Goal: Task Accomplishment & Management: Manage account settings

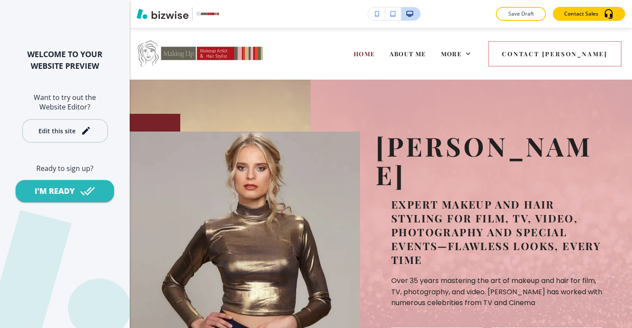
click at [60, 128] on div "Edit this site" at bounding box center [56, 131] width 37 height 6
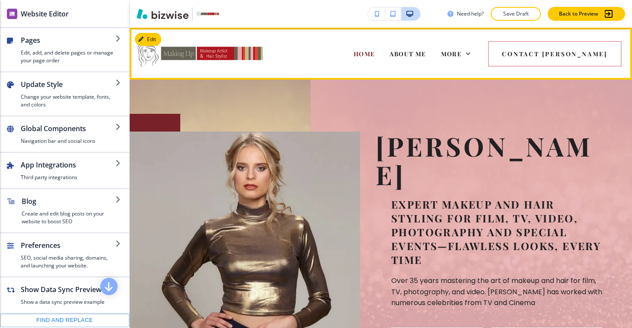
click at [478, 62] on div "More" at bounding box center [456, 53] width 45 height 35
click at [462, 55] on span "More" at bounding box center [451, 54] width 21 height 8
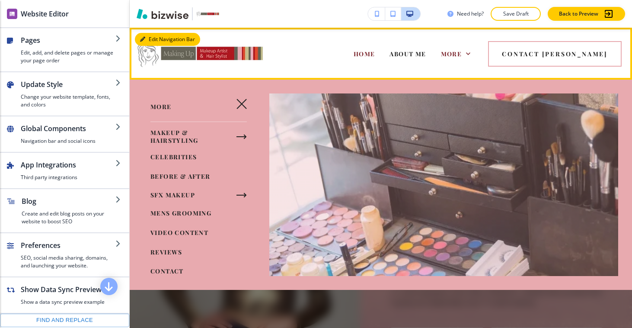
click at [149, 36] on div "Edit Navigation Bar HOME ABOUT ME MAKEUP & HAIRSTYLING CELEBRITIES BEFORE & AFT…" at bounding box center [381, 54] width 503 height 52
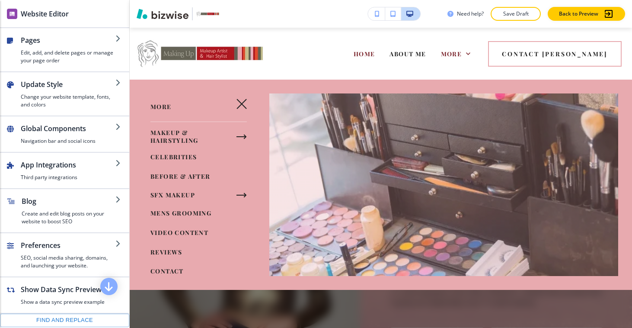
click at [150, 37] on div "Edit HOME ABOUT ME MAKEUP & HAIRSTYLING CELEBRITIES BEFORE & AFTER SFX MAKEUP M…" at bounding box center [381, 54] width 503 height 52
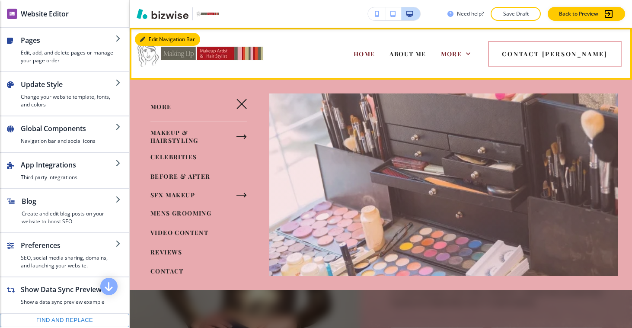
click at [142, 40] on div "Edit Navigation Bar HOME ABOUT ME MAKEUP & HAIRSTYLING CELEBRITIES BEFORE & AFT…" at bounding box center [381, 54] width 503 height 52
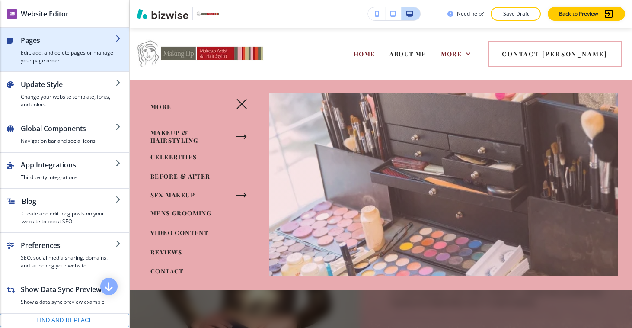
click at [74, 58] on h4 "Edit, add, and delete pages or manage your page order" at bounding box center [68, 57] width 95 height 16
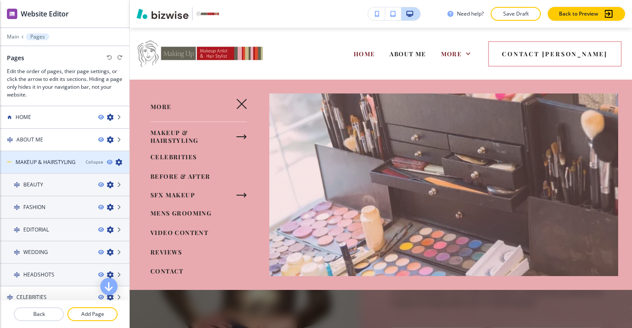
click at [62, 166] on div at bounding box center [64, 169] width 129 height 7
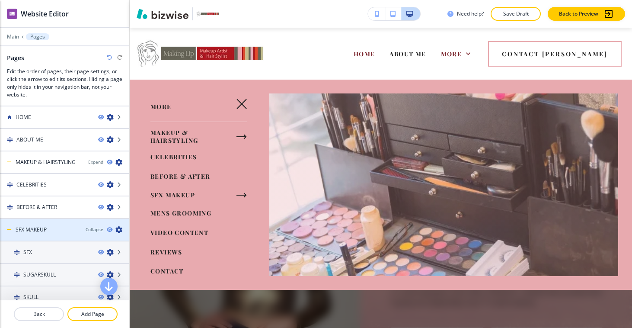
click at [56, 224] on div at bounding box center [64, 222] width 129 height 7
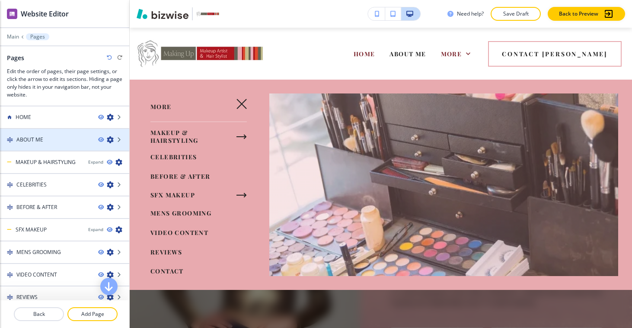
click at [50, 148] on div at bounding box center [64, 147] width 129 height 7
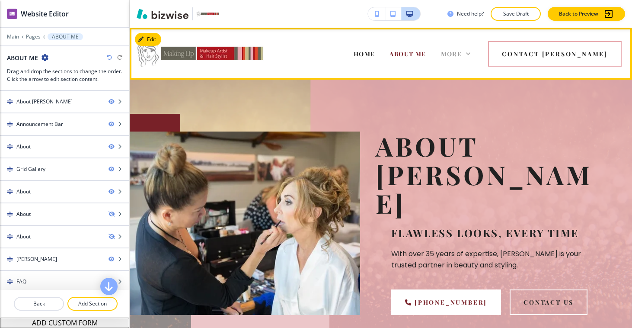
click at [462, 50] on span "More" at bounding box center [451, 54] width 21 height 8
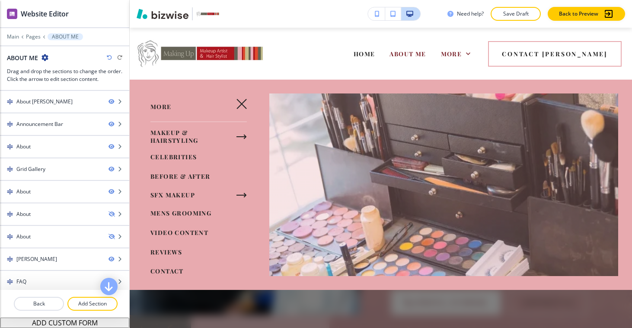
click at [143, 38] on div "Edit HOME ABOUT ME MAKEUP & HAIRSTYLING CELEBRITIES BEFORE & AFTER SFX MAKEUP M…" at bounding box center [381, 54] width 503 height 52
click at [148, 40] on div "Edit HOME ABOUT ME MAKEUP & HAIRSTYLING CELEBRITIES BEFORE & AFTER SFX MAKEUP M…" at bounding box center [381, 54] width 503 height 52
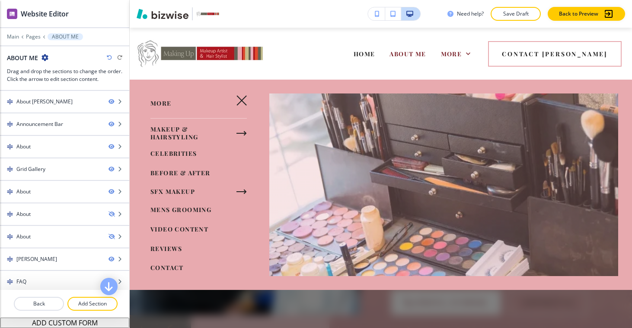
scroll to position [5, 0]
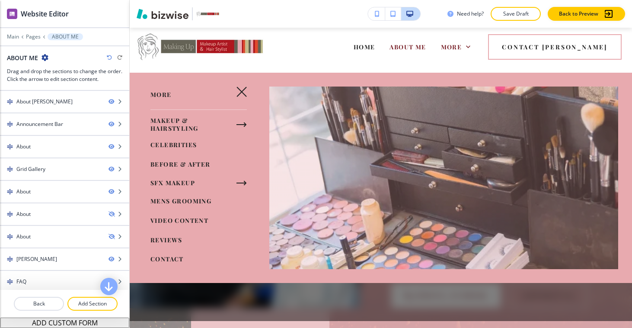
click at [239, 90] on icon "button" at bounding box center [242, 92] width 10 height 10
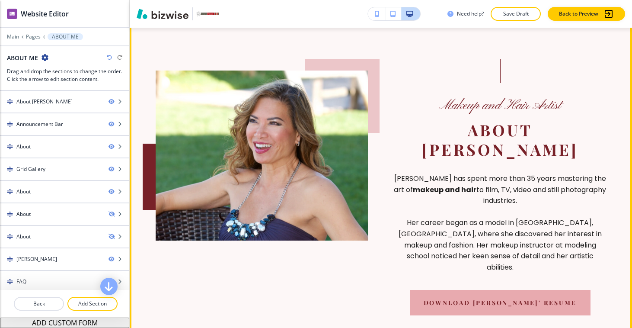
scroll to position [385, 0]
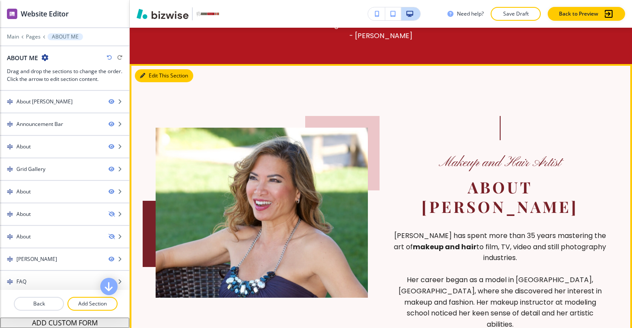
click at [145, 69] on button "Edit This Section" at bounding box center [164, 75] width 58 height 13
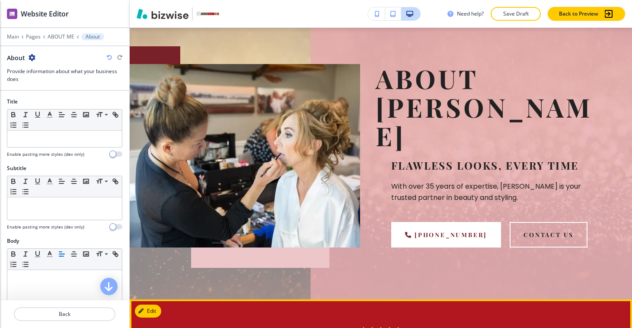
scroll to position [0, 0]
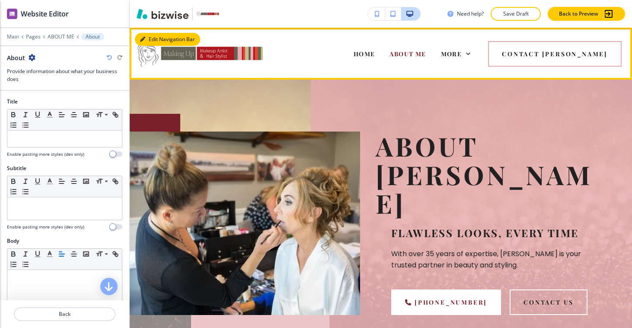
click at [147, 38] on button "Edit Navigation Bar" at bounding box center [167, 39] width 65 height 13
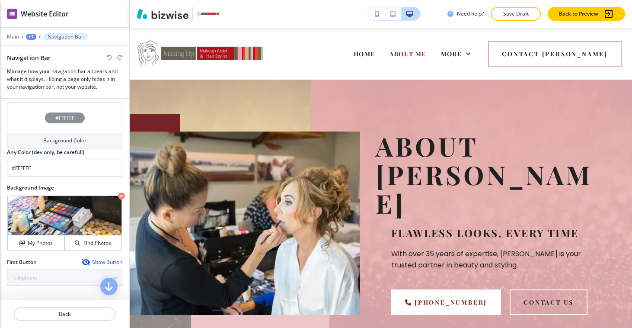
scroll to position [176, 0]
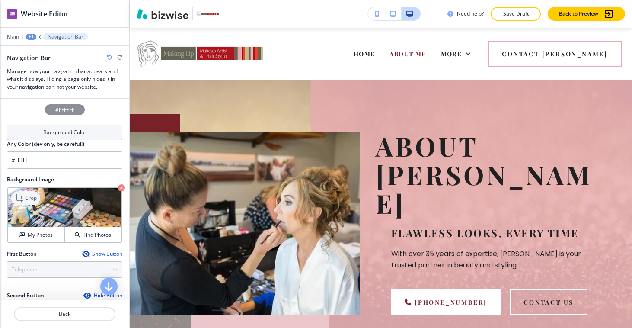
click at [26, 200] on div "Crop" at bounding box center [25, 198] width 29 height 14
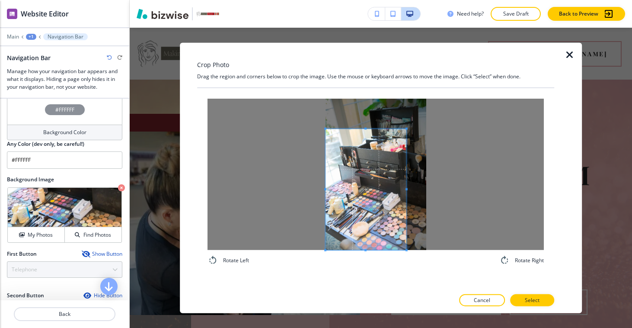
click at [383, 170] on span at bounding box center [366, 189] width 81 height 121
click at [416, 135] on div at bounding box center [376, 174] width 337 height 151
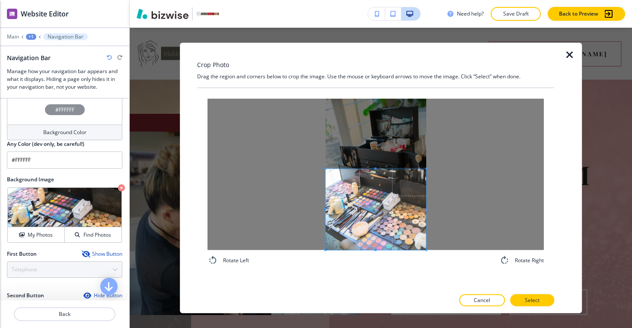
click at [441, 169] on div at bounding box center [376, 174] width 337 height 151
click at [538, 297] on p "Select" at bounding box center [532, 300] width 15 height 8
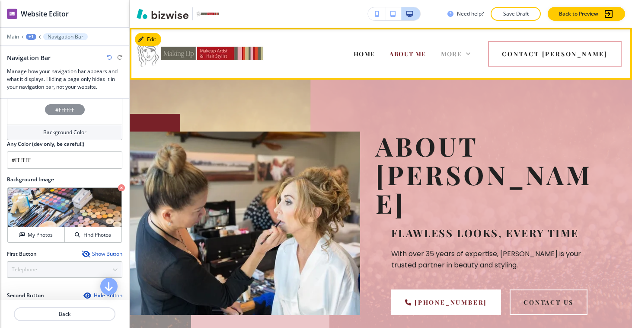
click at [462, 51] on span "More" at bounding box center [451, 54] width 21 height 8
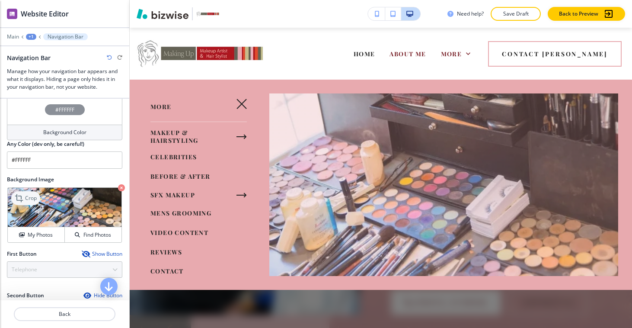
click at [25, 199] on icon at bounding box center [20, 198] width 10 height 10
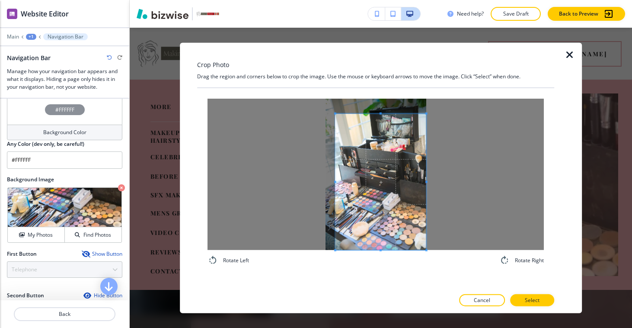
click at [450, 277] on div "Rotate Left Rotate Right" at bounding box center [375, 188] width 357 height 201
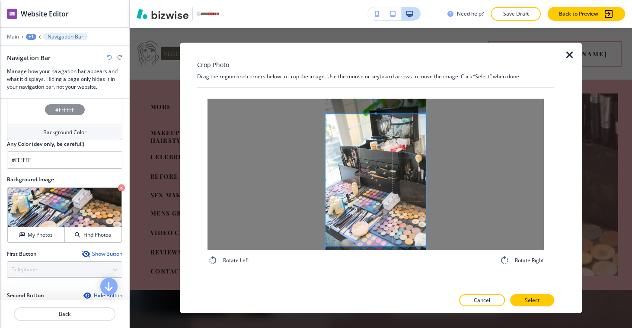
click at [295, 246] on div at bounding box center [376, 174] width 337 height 151
click at [430, 266] on div "Rotate Left Rotate Right" at bounding box center [375, 182] width 357 height 188
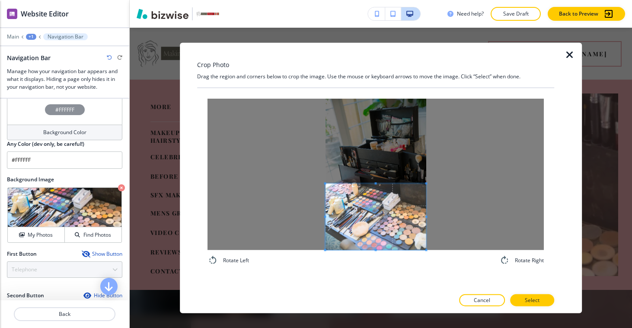
click at [376, 183] on span at bounding box center [376, 183] width 2 height 2
click at [377, 180] on span at bounding box center [376, 181] width 101 height 2
click at [377, 180] on div at bounding box center [376, 215] width 101 height 71
click at [377, 178] on span at bounding box center [376, 179] width 2 height 2
click at [525, 299] on p "Select" at bounding box center [532, 300] width 15 height 8
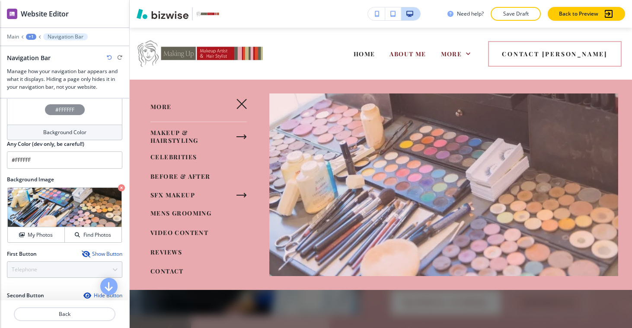
click at [243, 101] on button "button" at bounding box center [241, 103] width 21 height 21
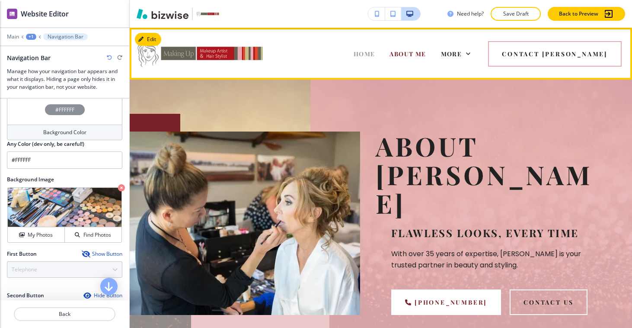
click at [375, 57] on span "HOME" at bounding box center [365, 54] width 22 height 8
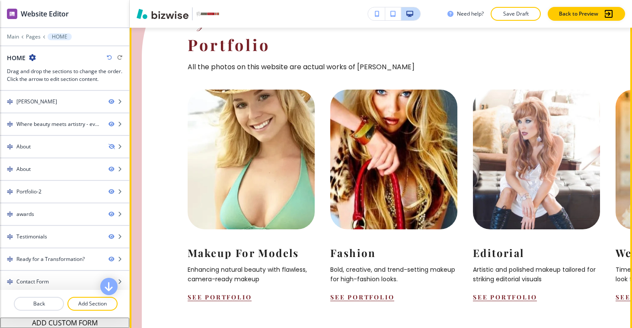
scroll to position [997, 0]
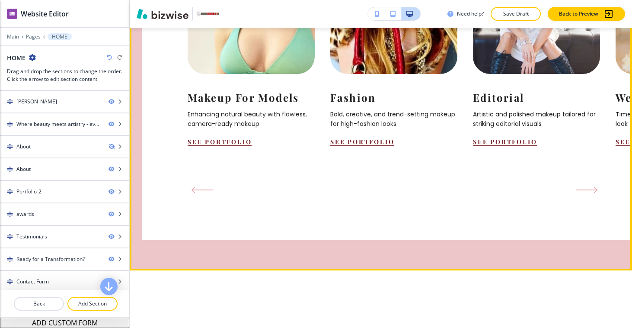
click at [573, 197] on button "Next Slide" at bounding box center [587, 190] width 29 height 14
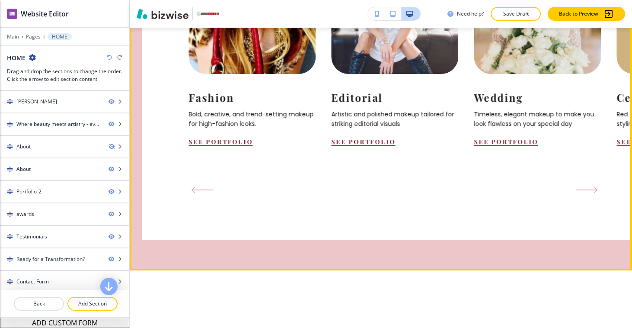
click at [574, 197] on button "Next Slide" at bounding box center [587, 190] width 29 height 14
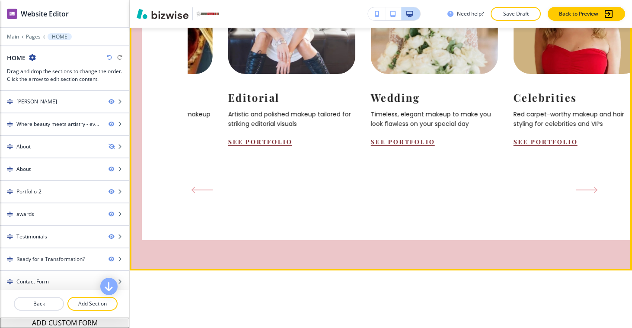
click at [574, 197] on button "Next Slide" at bounding box center [587, 190] width 29 height 14
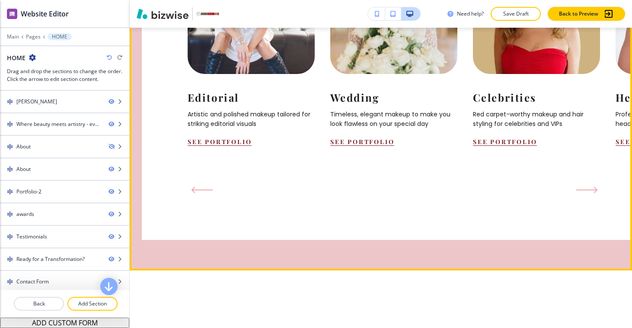
click at [574, 197] on button "Next Slide" at bounding box center [587, 190] width 29 height 14
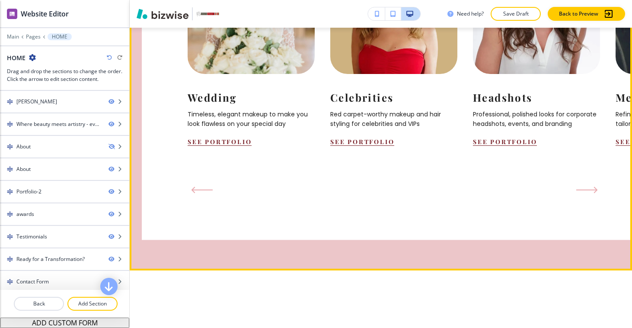
click at [580, 193] on icon "Next Slide" at bounding box center [588, 189] width 22 height 7
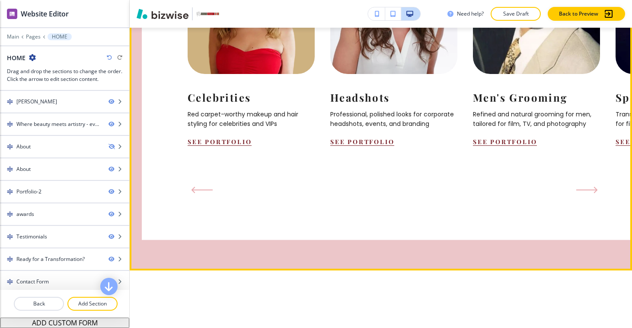
click at [580, 193] on icon "Next Slide" at bounding box center [588, 189] width 22 height 7
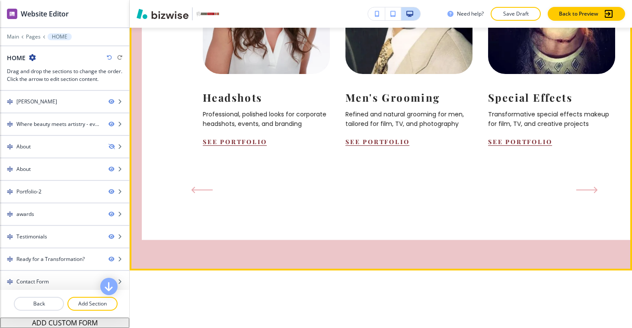
click at [580, 193] on icon "Next Slide" at bounding box center [588, 189] width 22 height 7
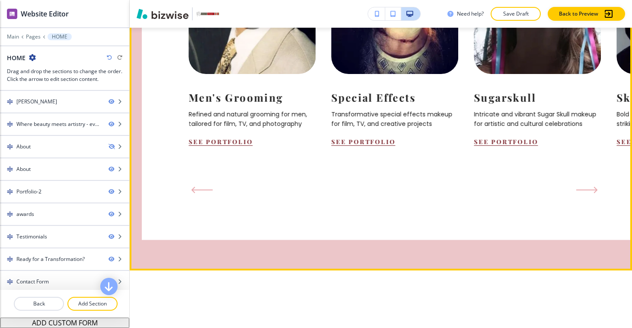
click at [580, 193] on icon "Next Slide" at bounding box center [588, 189] width 22 height 7
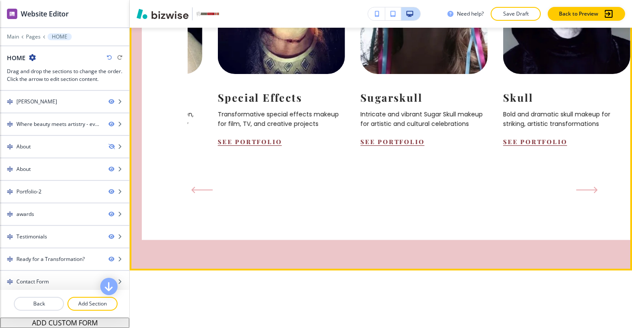
click at [580, 193] on icon "Next Slide" at bounding box center [588, 189] width 22 height 7
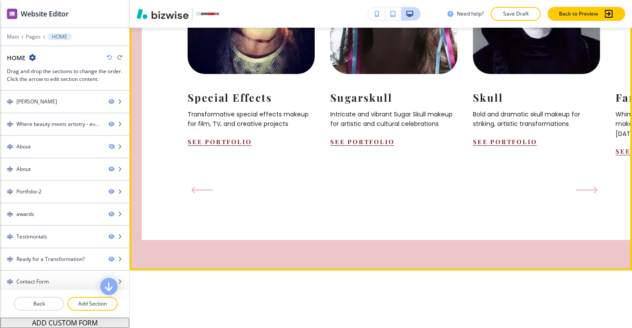
click at [580, 193] on icon "Next Slide" at bounding box center [588, 189] width 22 height 7
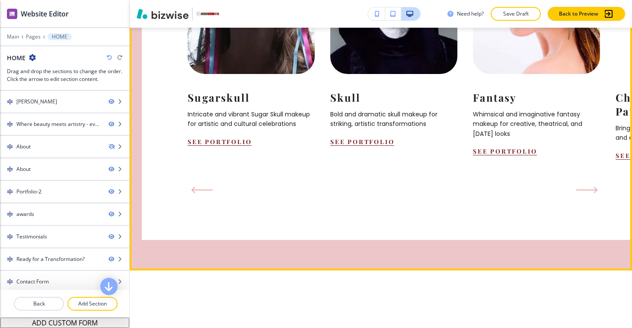
click at [580, 193] on icon "Next Slide" at bounding box center [588, 189] width 22 height 7
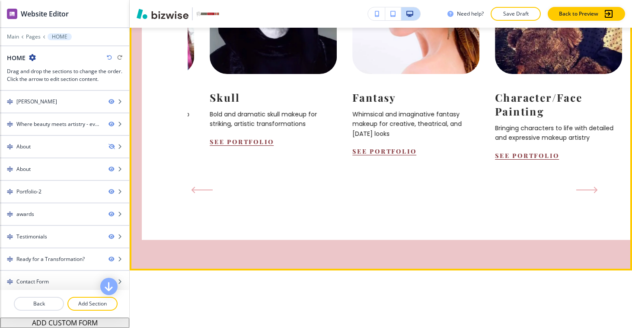
click at [580, 193] on icon "Next Slide" at bounding box center [588, 189] width 22 height 7
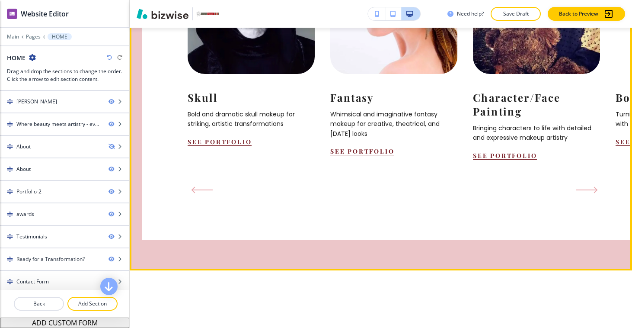
click at [580, 193] on icon "Next Slide" at bounding box center [588, 189] width 22 height 7
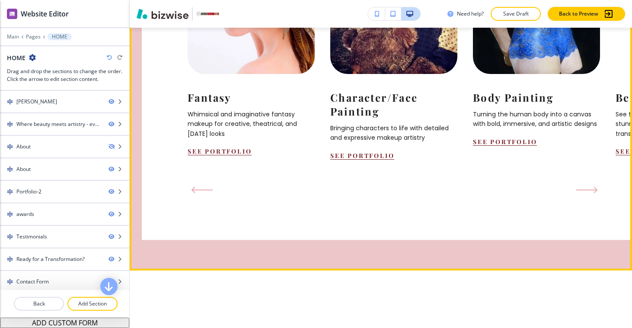
click at [579, 193] on icon "Next Slide" at bounding box center [588, 189] width 22 height 7
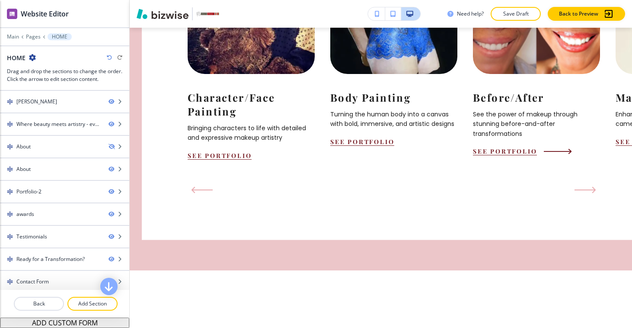
click at [540, 81] on img at bounding box center [537, 4] width 140 height 154
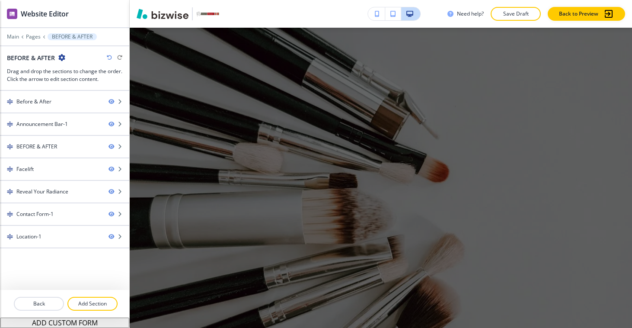
scroll to position [1226, 0]
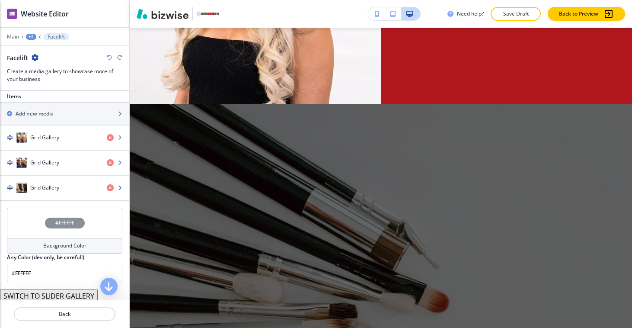
scroll to position [305, 0]
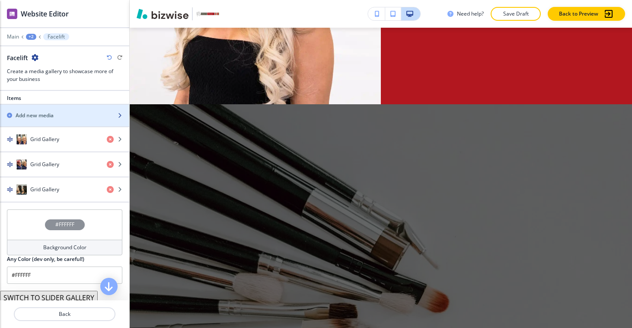
click at [12, 118] on div "Add new media" at bounding box center [55, 116] width 110 height 8
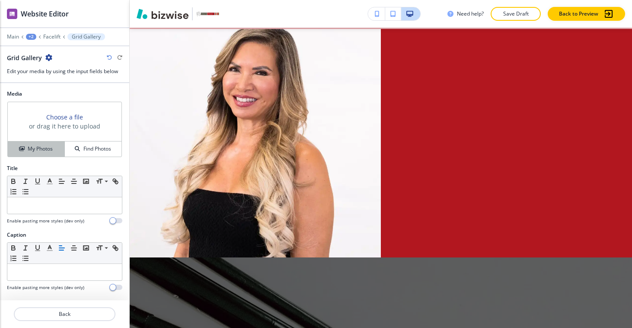
click at [51, 153] on button "My Photos" at bounding box center [36, 148] width 57 height 15
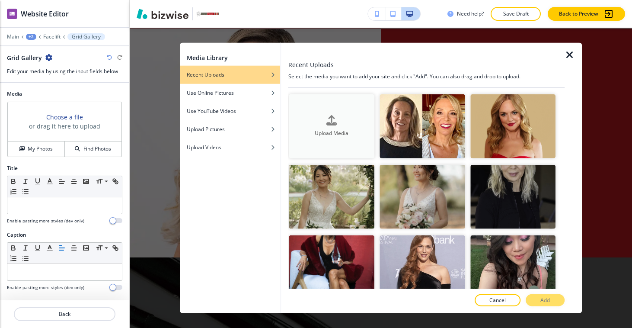
click at [303, 115] on div "Upload Media" at bounding box center [332, 126] width 86 height 22
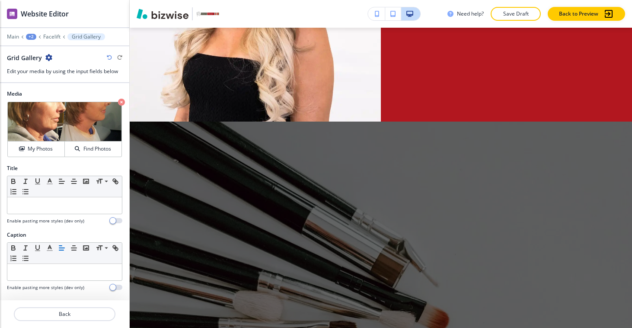
scroll to position [1219, 0]
click at [94, 309] on button "Back" at bounding box center [65, 314] width 102 height 14
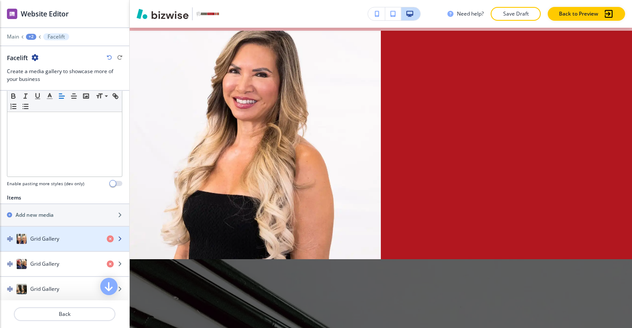
scroll to position [215, 0]
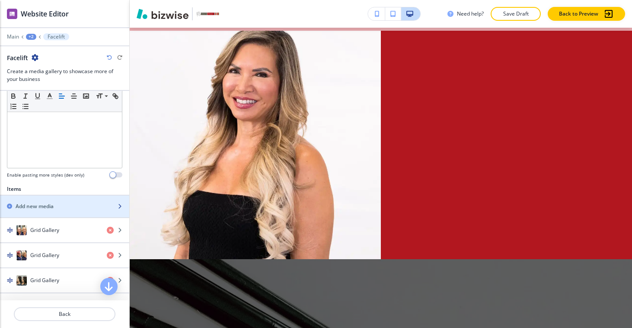
click at [13, 208] on div "Add new media" at bounding box center [55, 206] width 110 height 8
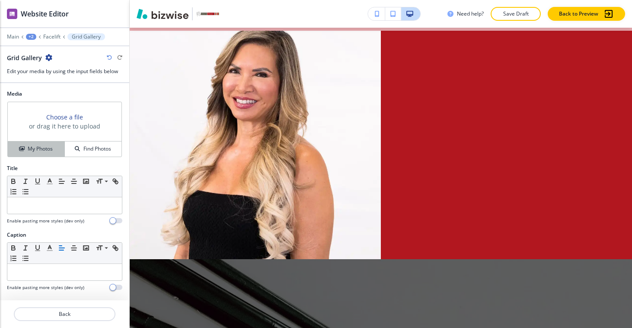
click at [54, 151] on div "My Photos" at bounding box center [36, 149] width 57 height 8
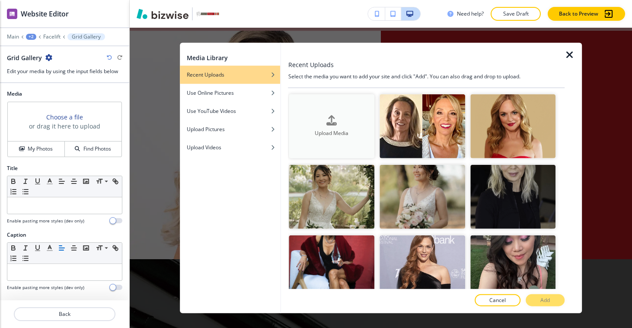
click at [302, 117] on div "Upload Media" at bounding box center [332, 126] width 86 height 22
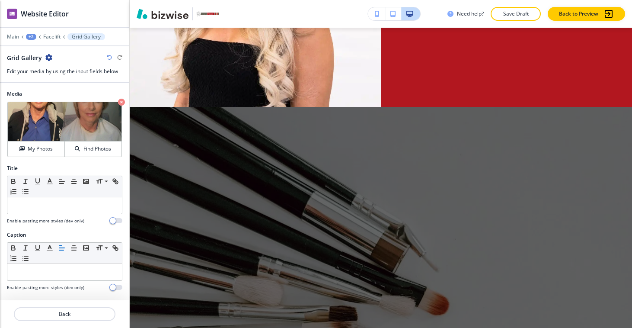
scroll to position [1365, 0]
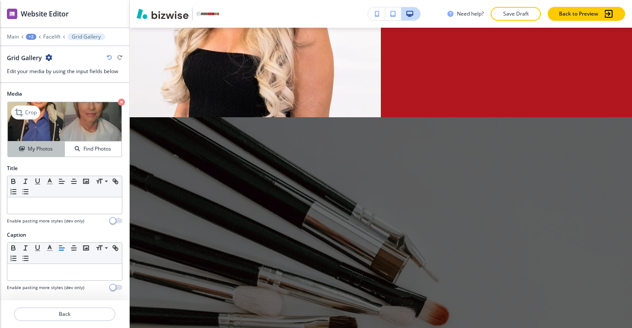
click at [39, 151] on h4 "My Photos" at bounding box center [40, 149] width 25 height 8
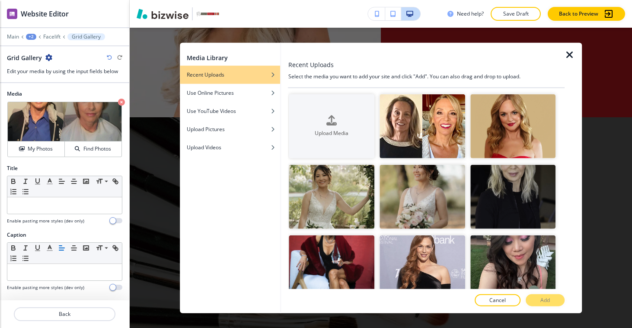
click at [142, 85] on div "Media Library Recent Uploads Use Online Pictures Use YouTube Videos Upload Pict…" at bounding box center [381, 178] width 503 height 300
click at [568, 51] on icon "button" at bounding box center [570, 55] width 10 height 10
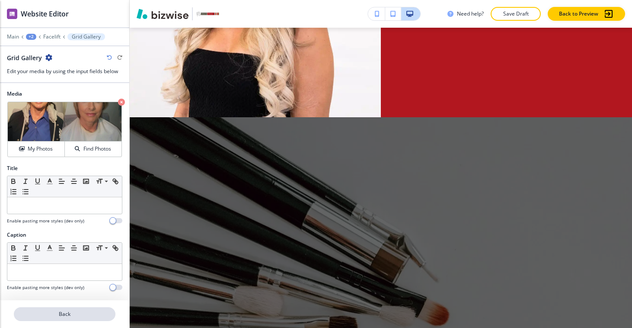
click at [61, 313] on p "Back" at bounding box center [65, 314] width 100 height 8
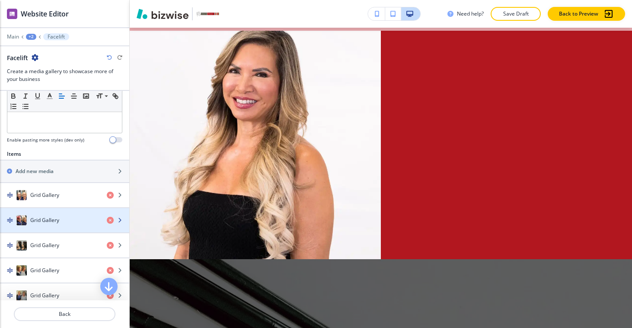
scroll to position [253, 0]
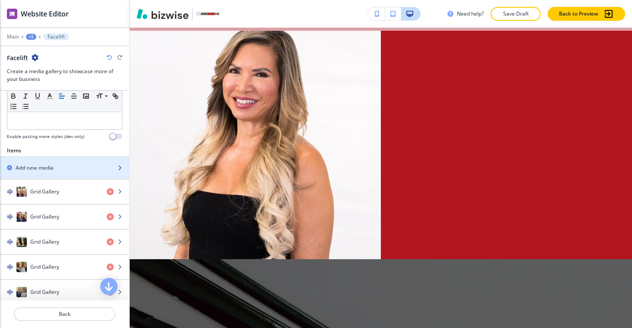
click at [7, 170] on icon "button" at bounding box center [9, 167] width 5 height 5
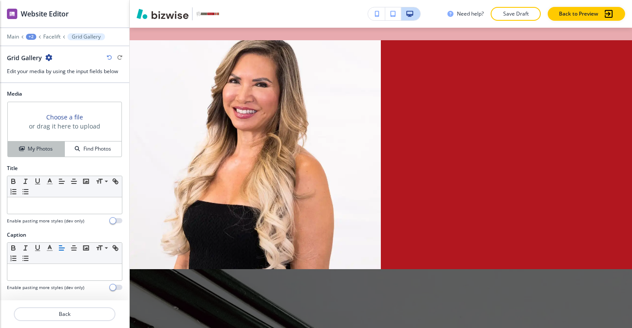
click at [35, 145] on h4 "My Photos" at bounding box center [40, 149] width 25 height 8
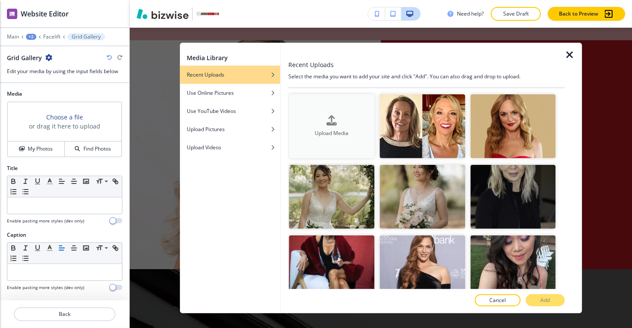
click at [321, 122] on div "Upload Media" at bounding box center [332, 126] width 86 height 22
click at [328, 130] on h4 "Upload Media" at bounding box center [332, 133] width 86 height 8
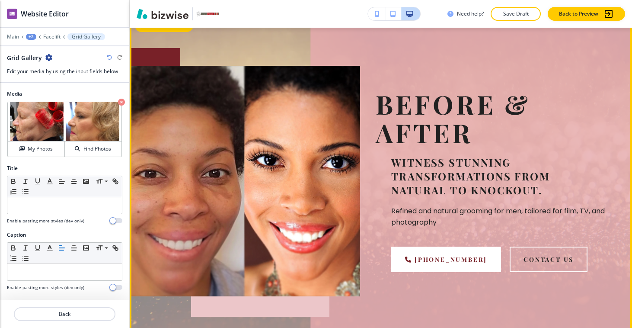
scroll to position [0, 0]
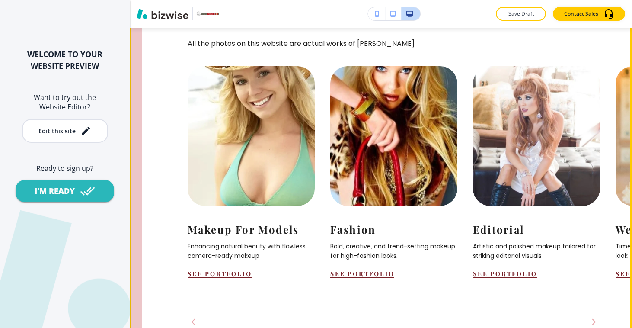
scroll to position [943, 0]
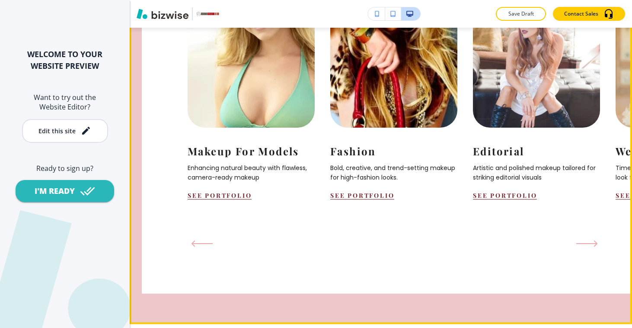
click at [595, 246] on icon "Next Slide" at bounding box center [596, 243] width 3 height 5
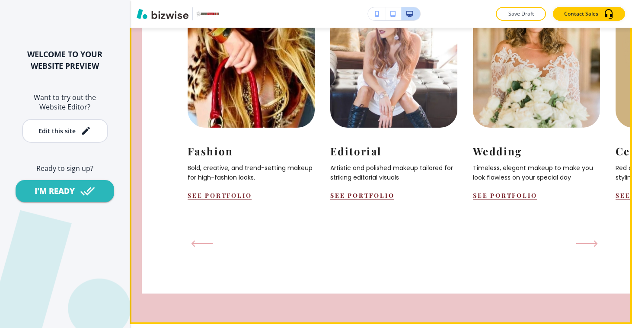
click at [595, 246] on icon "Next Slide" at bounding box center [596, 243] width 3 height 5
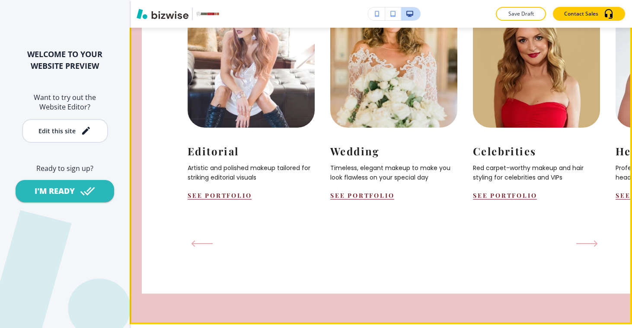
click at [595, 246] on icon "Next Slide" at bounding box center [596, 243] width 3 height 5
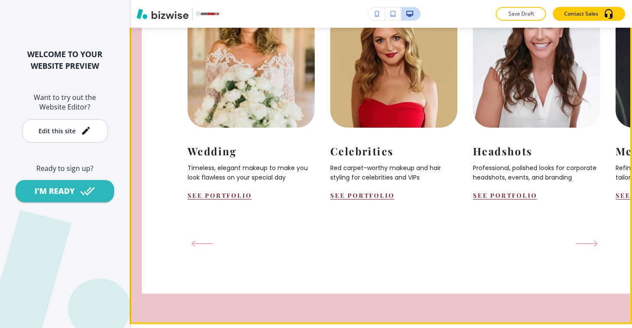
click at [595, 246] on icon "Next Slide" at bounding box center [596, 243] width 3 height 5
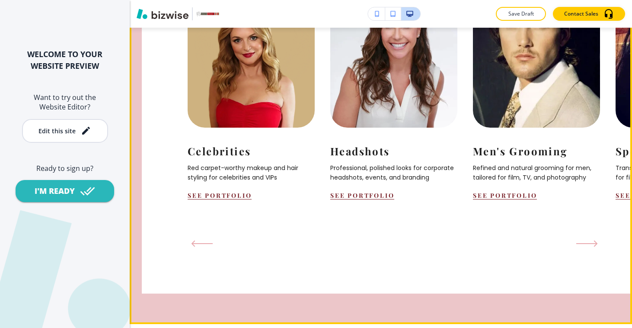
click at [595, 246] on icon "Next Slide" at bounding box center [596, 243] width 3 height 5
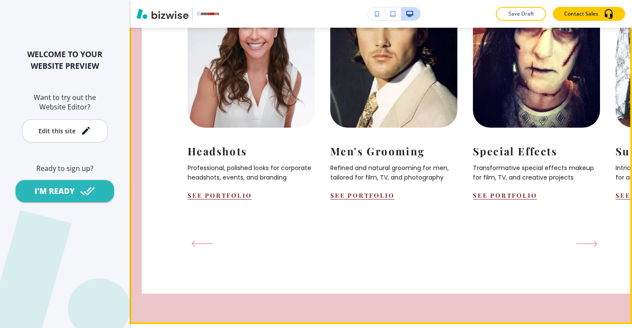
click at [595, 246] on icon "Next Slide" at bounding box center [596, 243] width 3 height 5
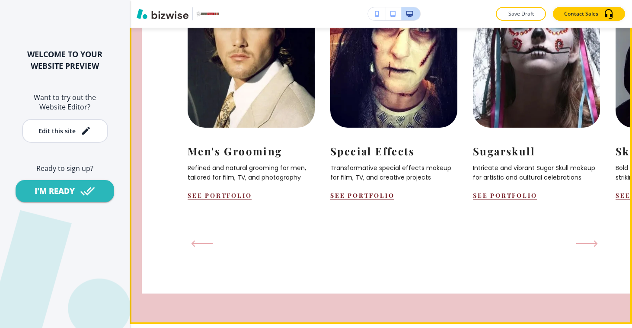
click at [595, 246] on icon "Next Slide" at bounding box center [596, 243] width 3 height 5
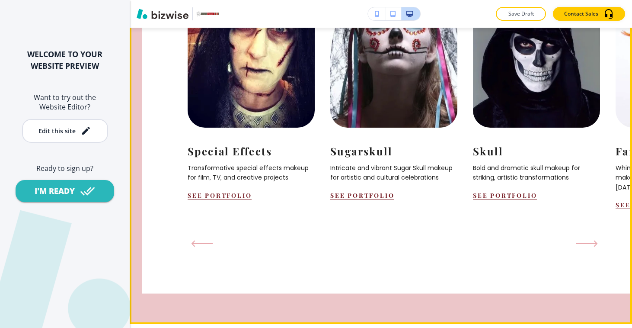
click at [595, 246] on icon "Next Slide" at bounding box center [596, 243] width 3 height 5
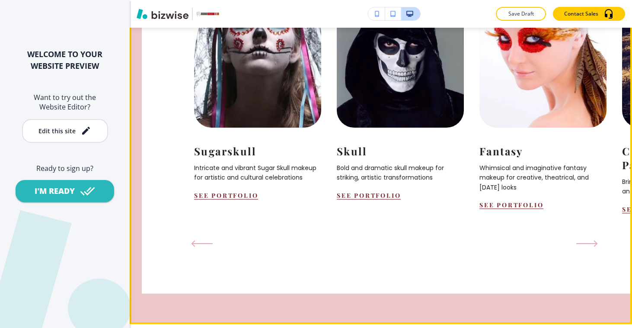
click at [595, 246] on icon "Next Slide" at bounding box center [596, 243] width 3 height 5
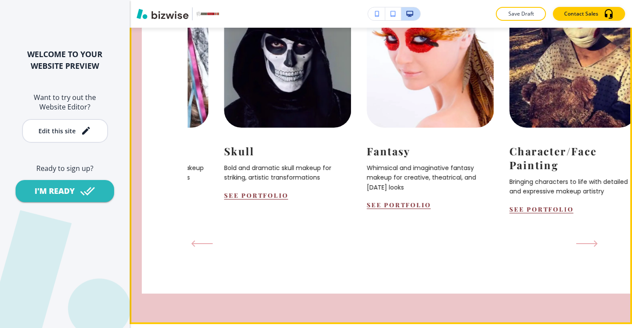
click at [595, 246] on icon "Next Slide" at bounding box center [596, 243] width 3 height 5
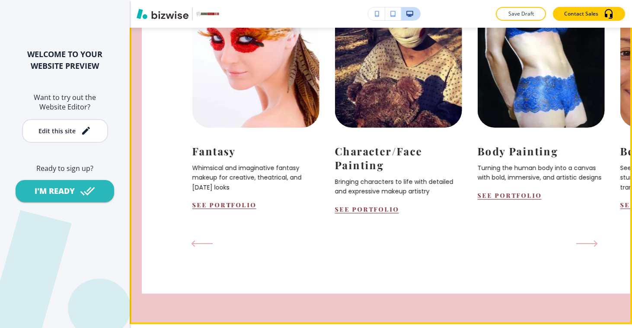
click at [595, 246] on icon "Next Slide" at bounding box center [596, 243] width 3 height 5
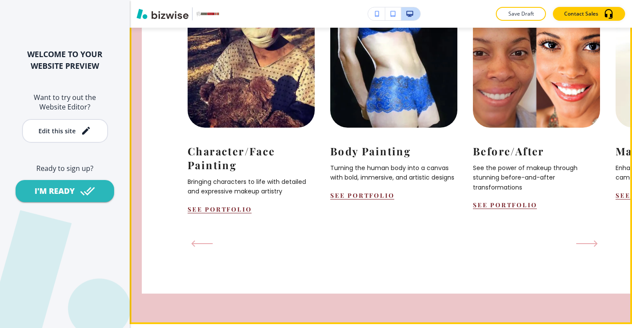
click at [595, 246] on icon "Next Slide" at bounding box center [596, 243] width 3 height 5
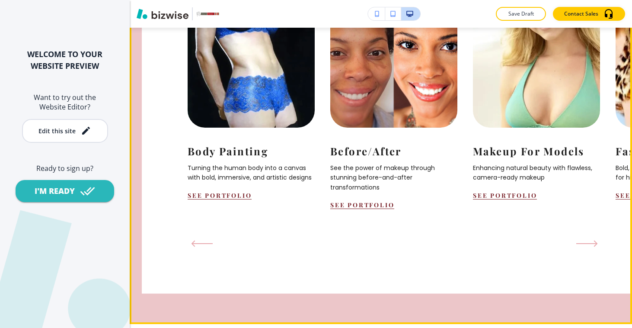
click at [595, 246] on icon "Next Slide" at bounding box center [596, 243] width 3 height 5
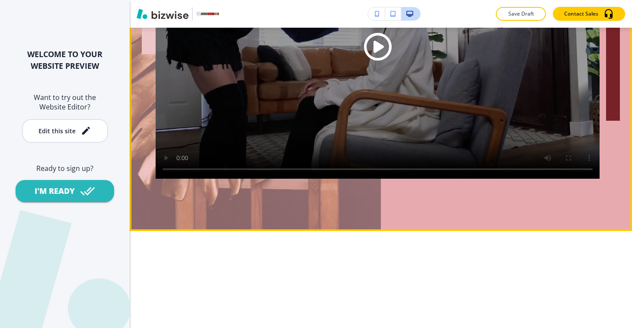
scroll to position [2791, 0]
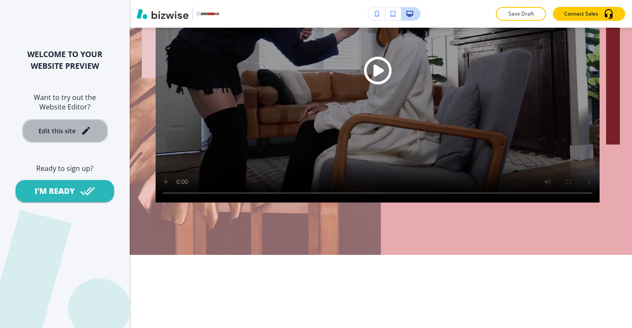
click at [89, 130] on icon "button" at bounding box center [86, 130] width 10 height 10
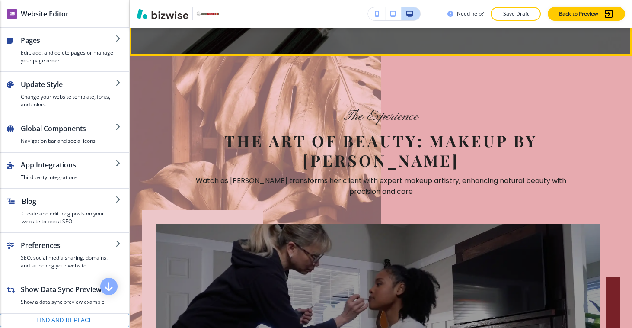
scroll to position [2502, 0]
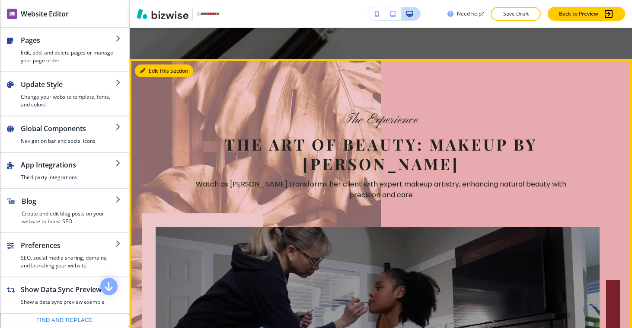
click at [146, 77] on button "Edit This Section" at bounding box center [164, 70] width 58 height 13
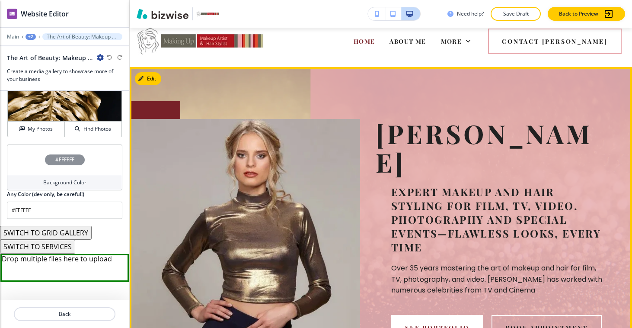
scroll to position [0, 0]
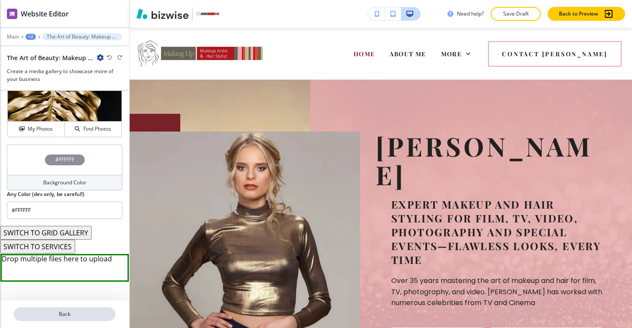
click at [57, 320] on button "Back" at bounding box center [65, 314] width 102 height 14
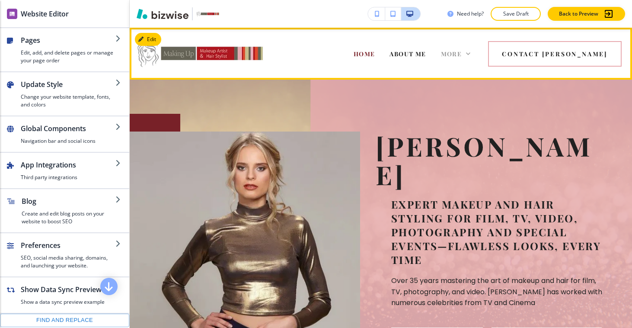
click at [473, 53] on icon at bounding box center [468, 53] width 9 height 9
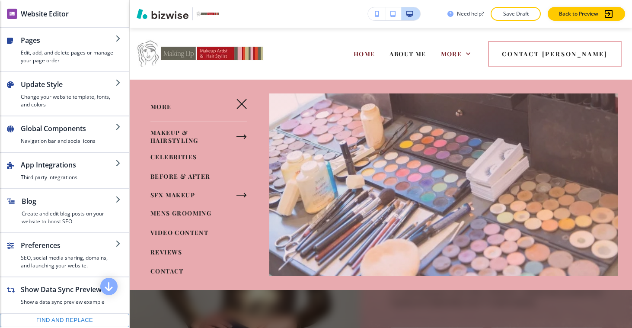
click at [171, 231] on span "VIDEO CONTENT" at bounding box center [180, 232] width 58 height 8
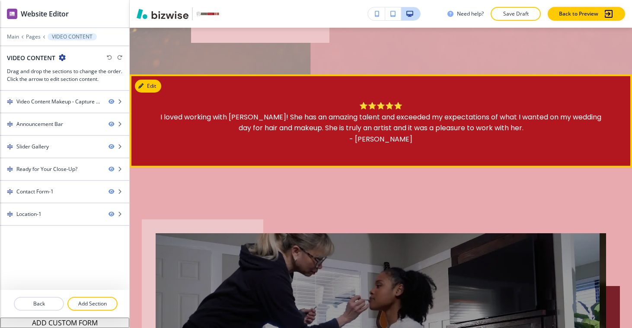
scroll to position [374, 0]
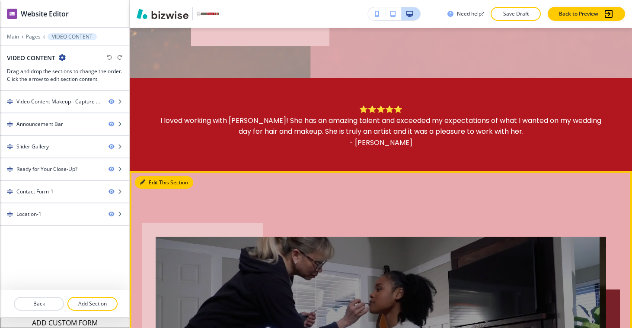
click at [152, 183] on button "Edit This Section" at bounding box center [164, 182] width 58 height 13
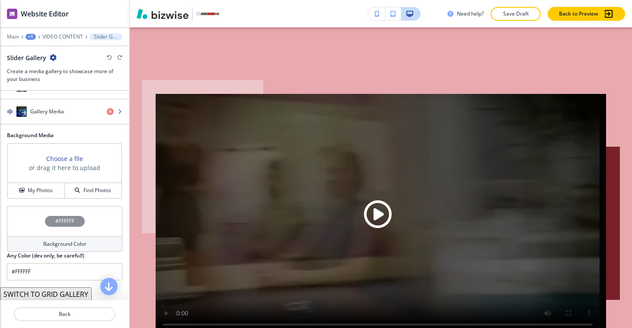
scroll to position [655, 0]
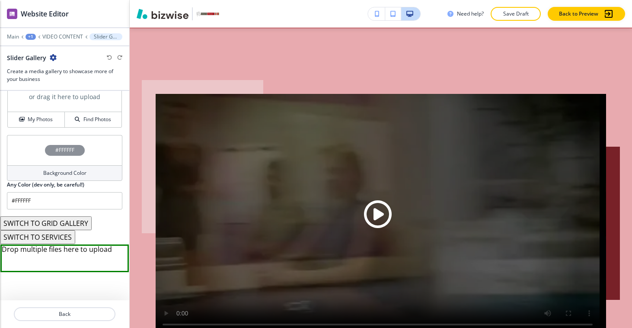
click at [43, 223] on button "SWITCH TO GRID GALLERY" at bounding box center [46, 223] width 92 height 14
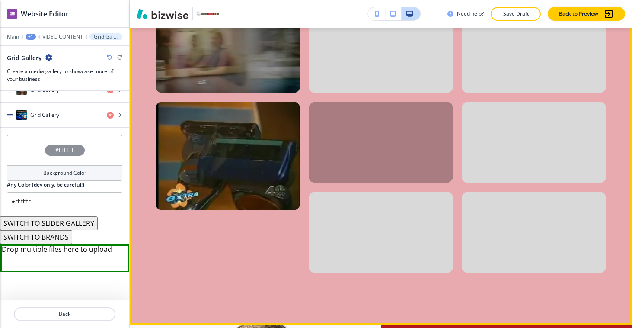
scroll to position [644, 0]
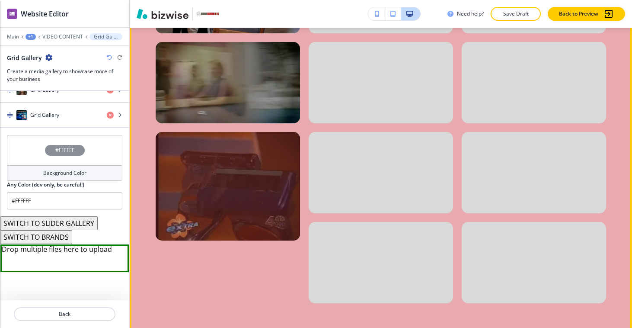
click at [225, 191] on div at bounding box center [228, 186] width 144 height 109
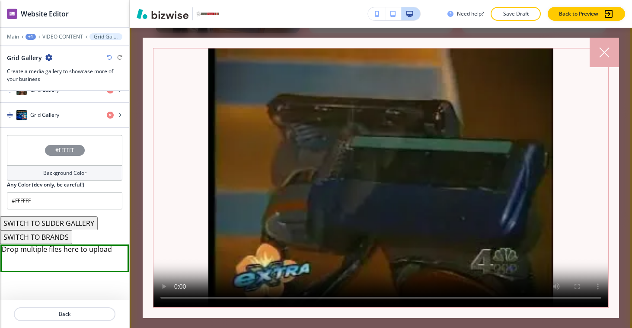
click at [601, 61] on div at bounding box center [604, 52] width 29 height 29
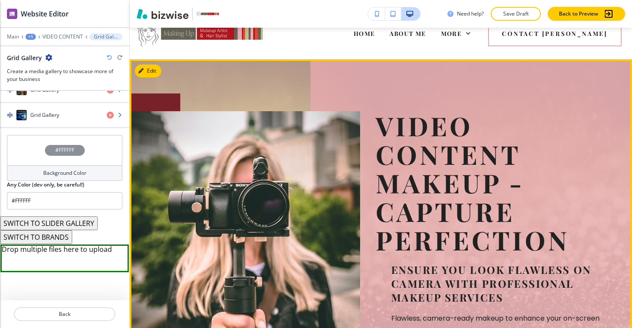
scroll to position [0, 0]
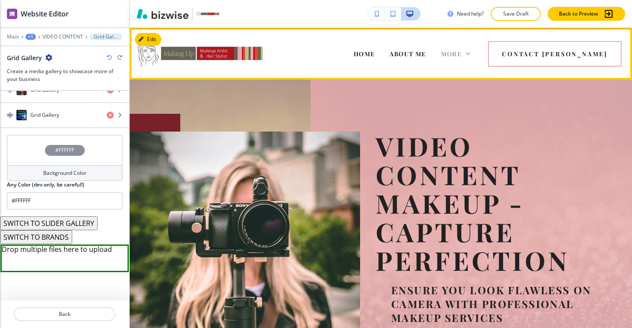
click at [462, 55] on span "More" at bounding box center [451, 54] width 21 height 8
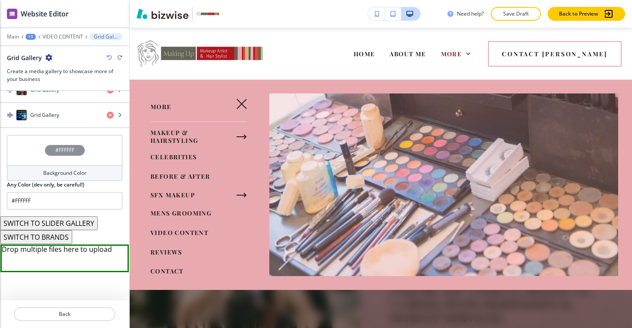
click at [205, 138] on div "MAKEUP & HAIRSTYLING" at bounding box center [190, 136] width 79 height 22
click at [240, 139] on button "button" at bounding box center [241, 136] width 17 height 17
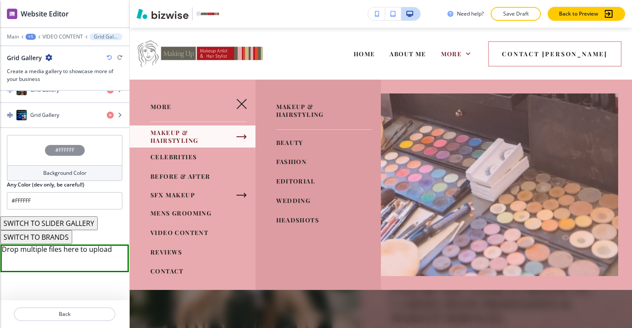
click at [295, 143] on span "BEAUTY" at bounding box center [289, 142] width 27 height 8
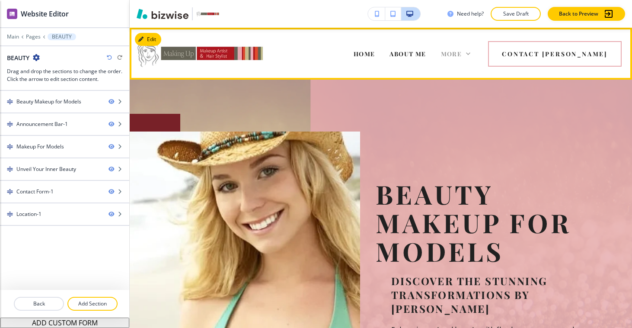
click at [462, 56] on span "More" at bounding box center [451, 54] width 21 height 8
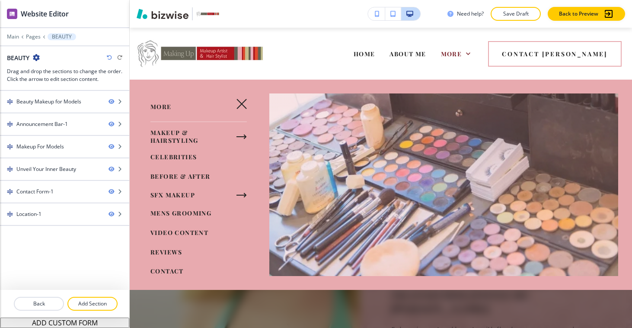
click at [243, 136] on button "button" at bounding box center [241, 136] width 17 height 17
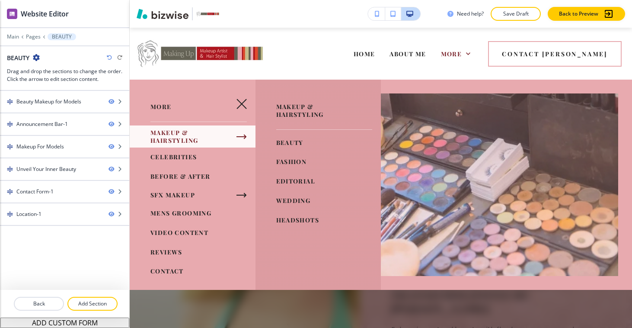
click at [197, 129] on div "MAKEUP & HAIRSTYLING" at bounding box center [190, 136] width 79 height 22
click at [197, 133] on div "MAKEUP & HAIRSTYLING" at bounding box center [190, 136] width 79 height 22
click at [291, 145] on span "BEAUTY" at bounding box center [289, 142] width 27 height 8
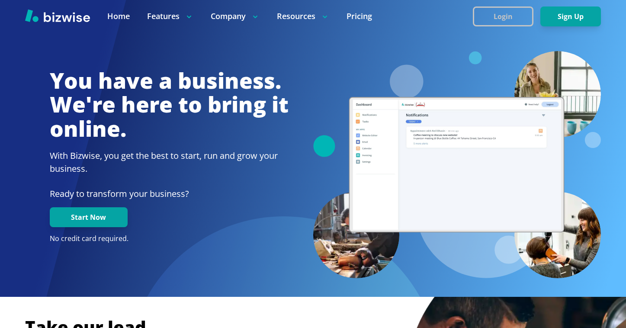
click at [532, 18] on button "Login" at bounding box center [503, 16] width 61 height 20
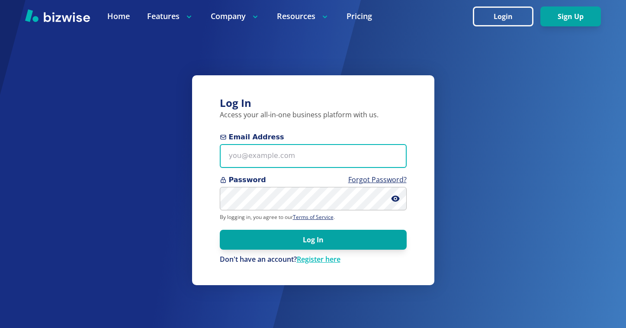
click at [319, 157] on input "Email Address" at bounding box center [313, 156] width 187 height 24
paste input "emcclinch@gmail.com"
type input "emcclinch@gmail.com"
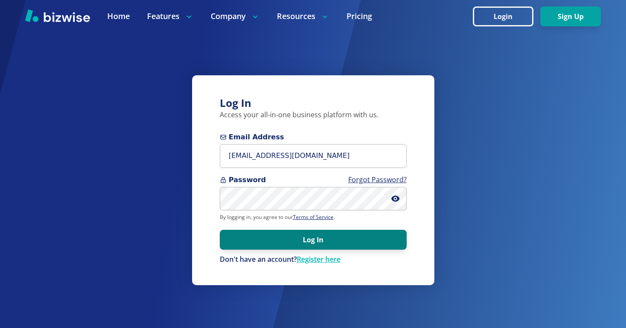
click at [343, 242] on button "Log In" at bounding box center [313, 240] width 187 height 20
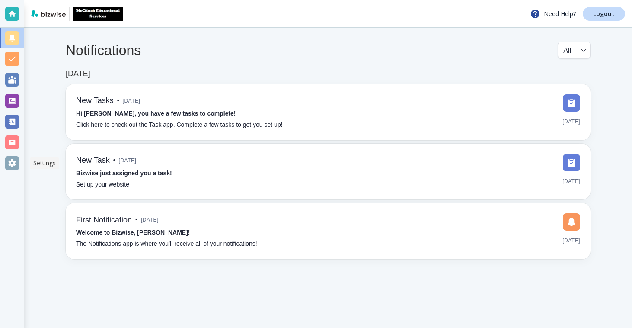
click at [11, 167] on div at bounding box center [12, 163] width 14 height 14
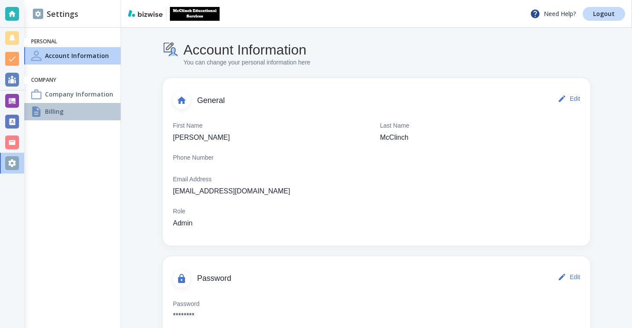
click at [81, 113] on div "Billing" at bounding box center [72, 111] width 96 height 17
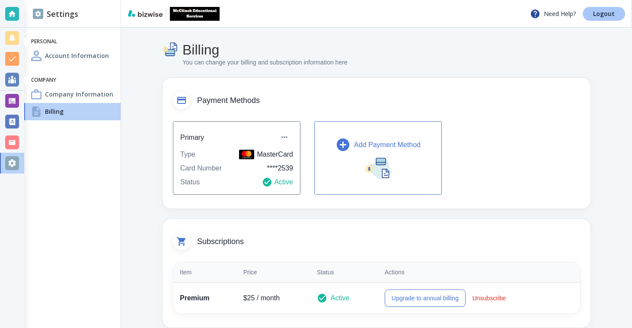
click at [597, 9] on link "Logout" at bounding box center [604, 14] width 42 height 14
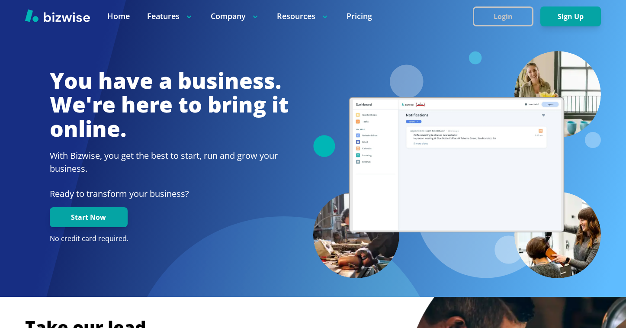
click at [499, 15] on button "Login" at bounding box center [503, 16] width 61 height 20
